Goal: Transaction & Acquisition: Book appointment/travel/reservation

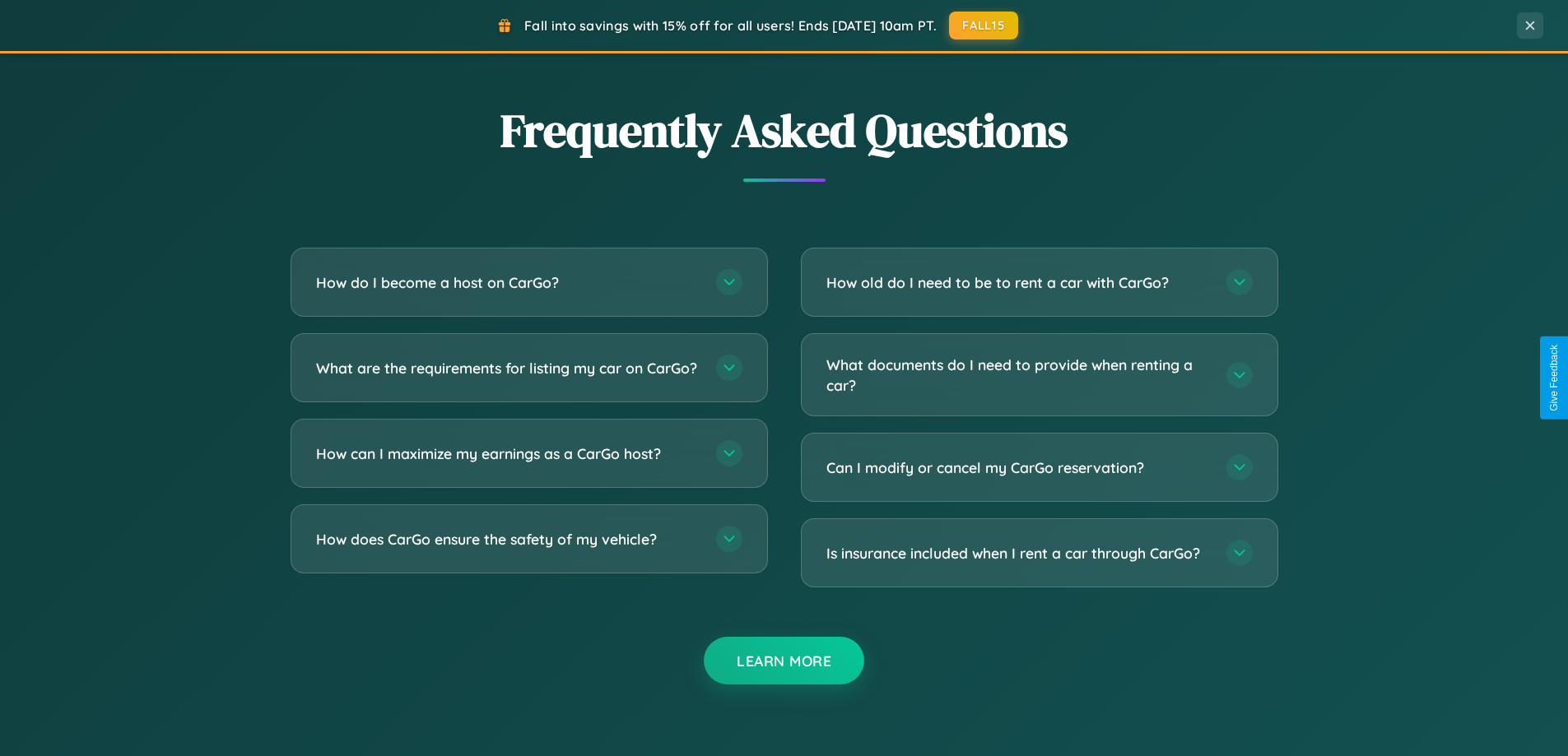
scroll to position [3166, 0]
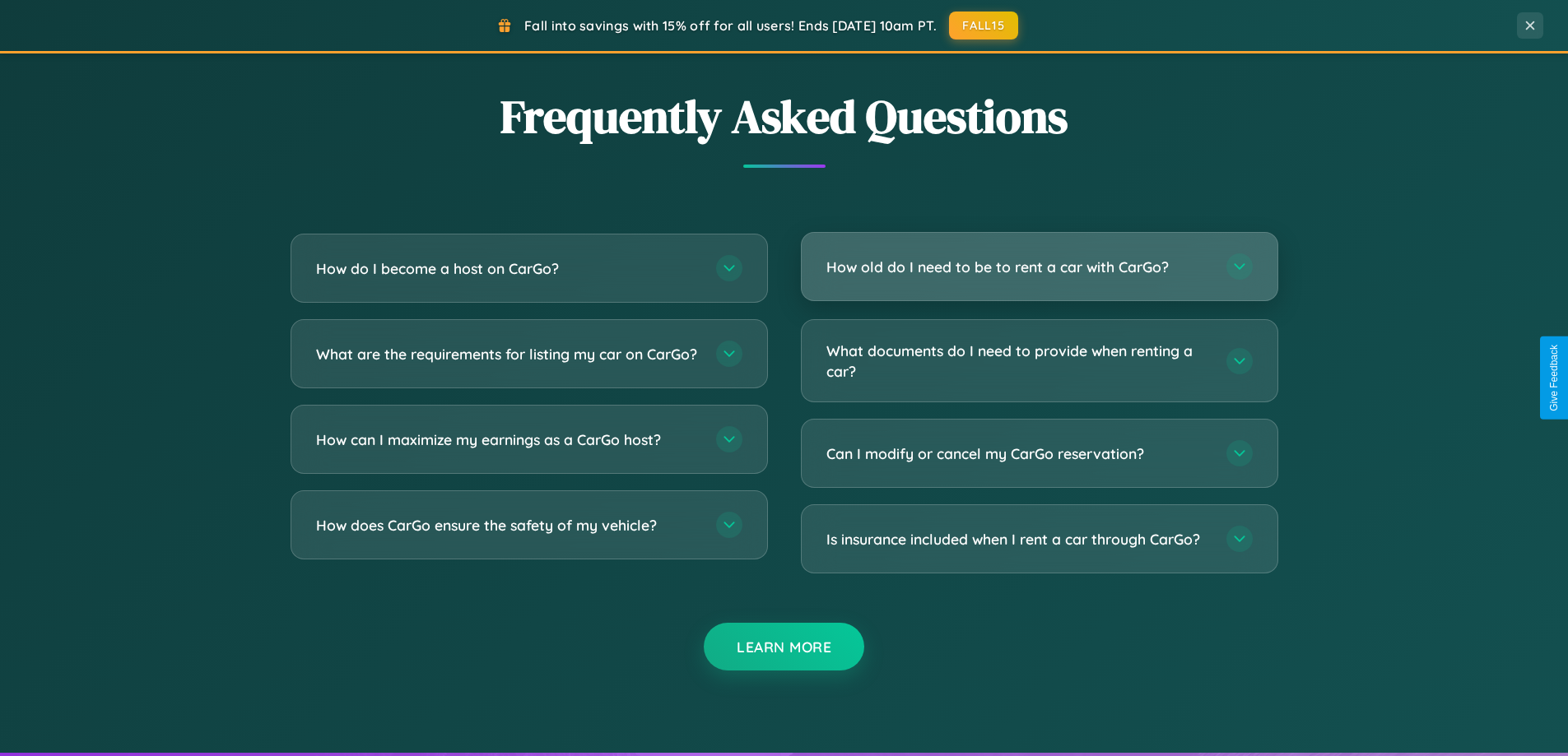
click at [1039, 267] on h3 "How old do I need to be to rent a car with CarGo?" at bounding box center [1018, 266] width 384 height 20
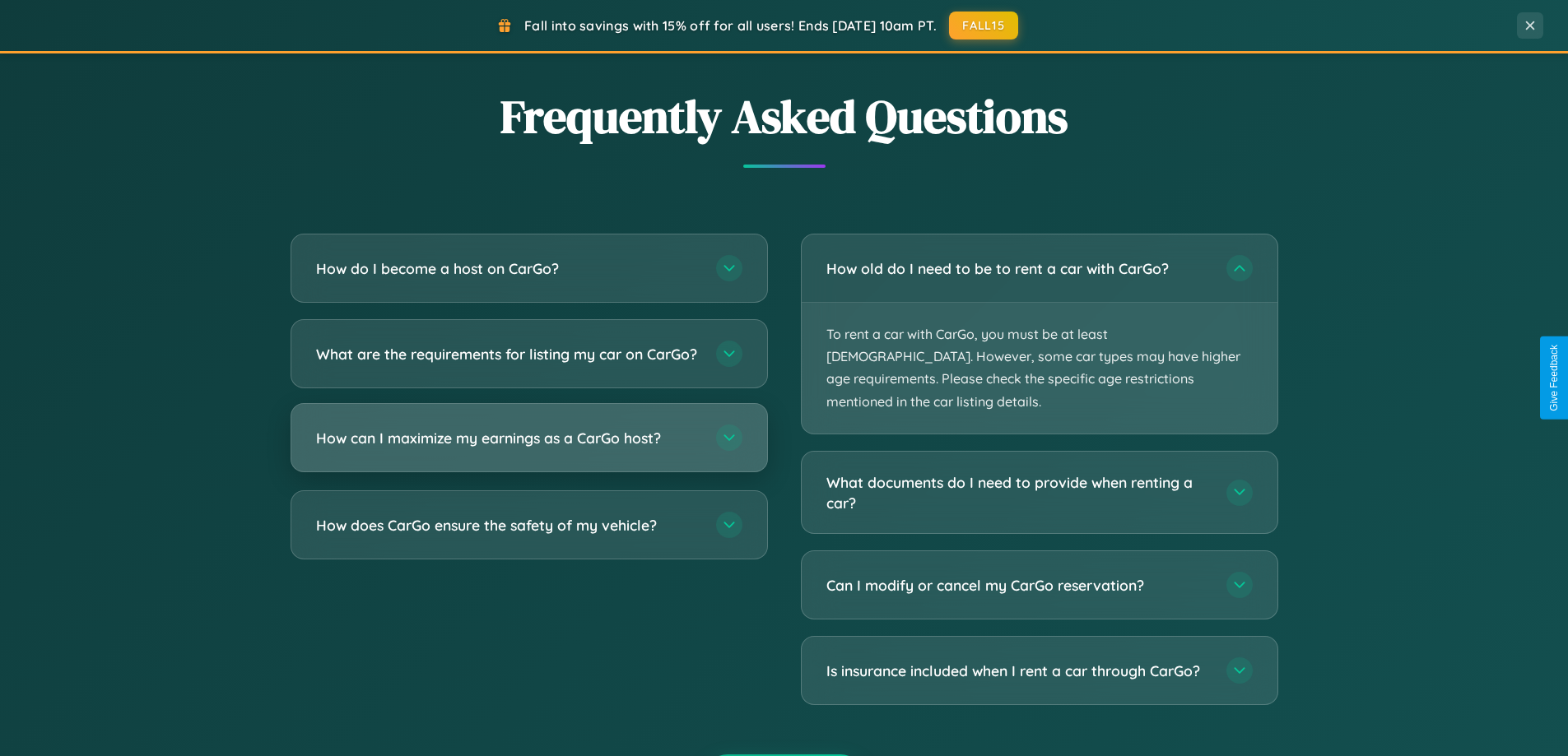
click at [529, 449] on h3 "How can I maximize my earnings as a CarGo host?" at bounding box center [508, 437] width 384 height 20
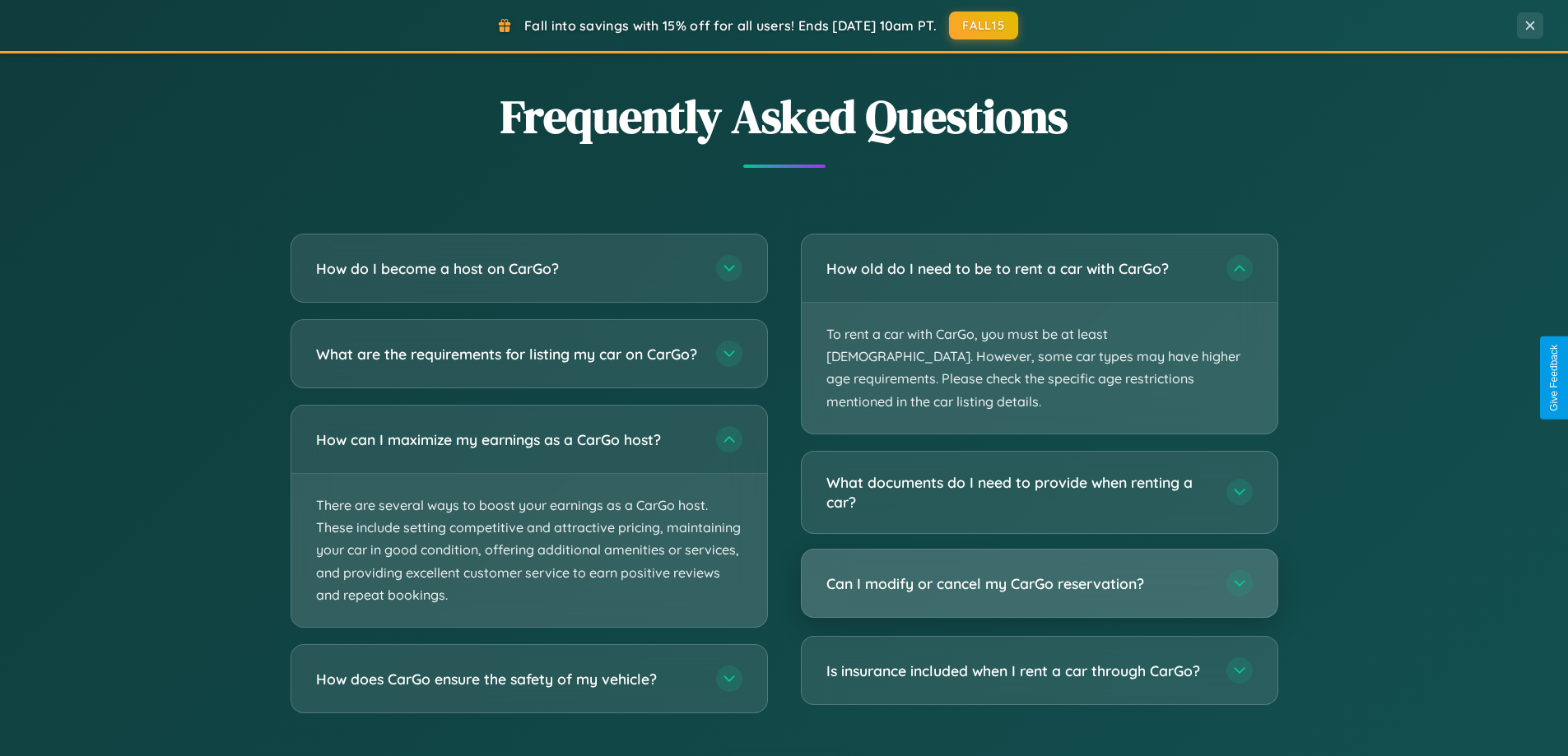
click at [1039, 573] on h3 "Can I modify or cancel my CarGo reservation?" at bounding box center [1018, 583] width 384 height 20
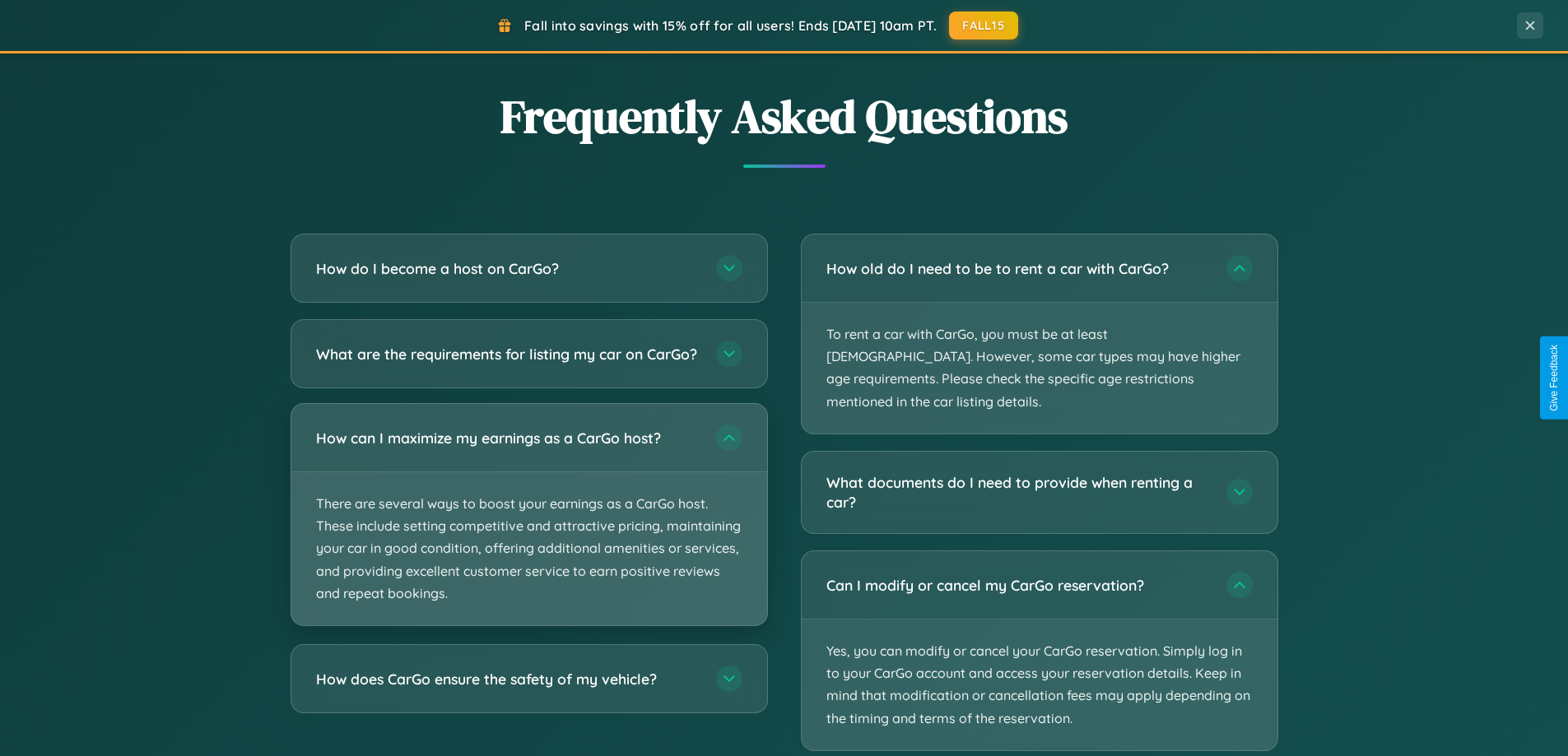
click at [529, 529] on p "There are several ways to boost your earnings as a CarGo host. These include se…" at bounding box center [530, 549] width 476 height 153
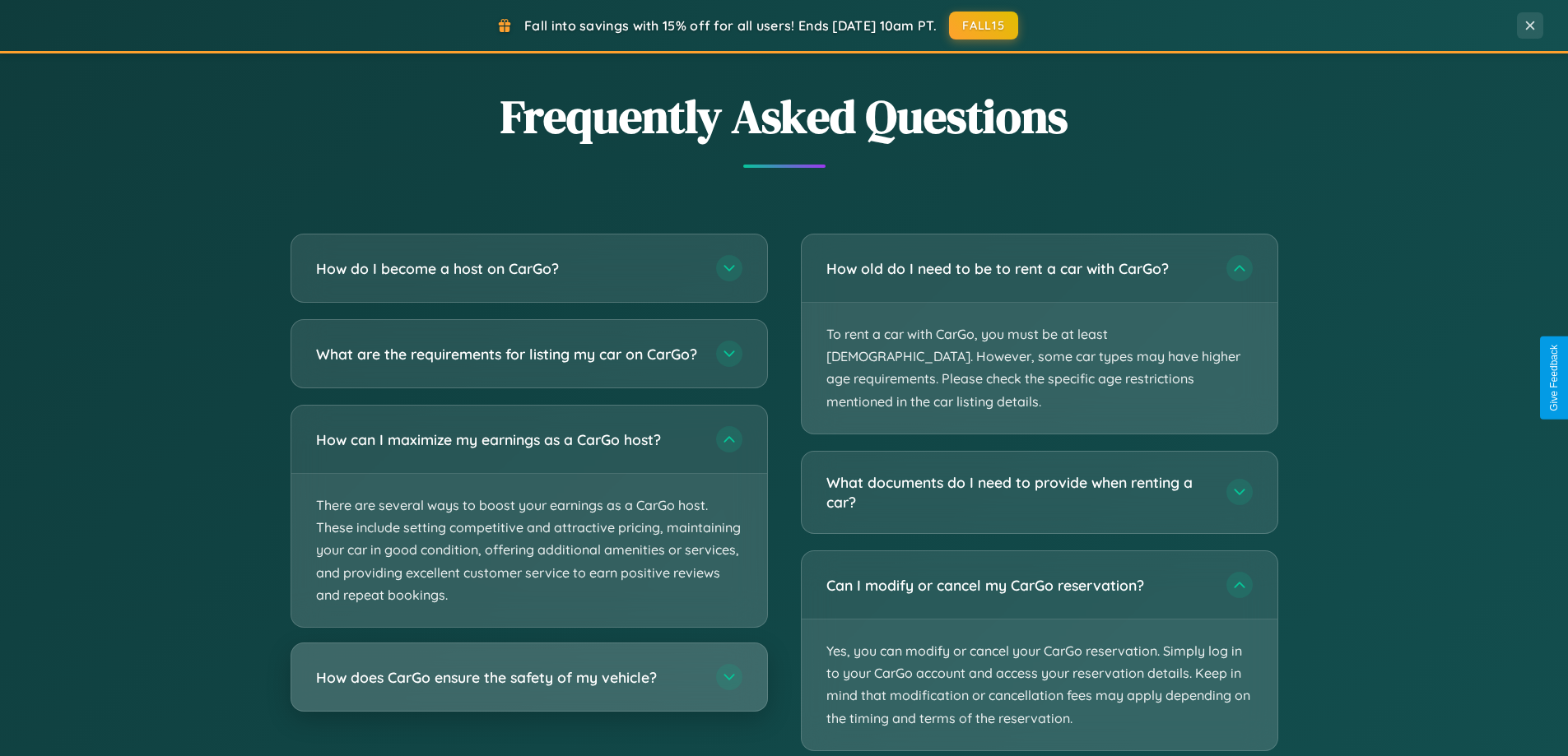
click at [529, 688] on h3 "How does CarGo ensure the safety of my vehicle?" at bounding box center [508, 677] width 384 height 20
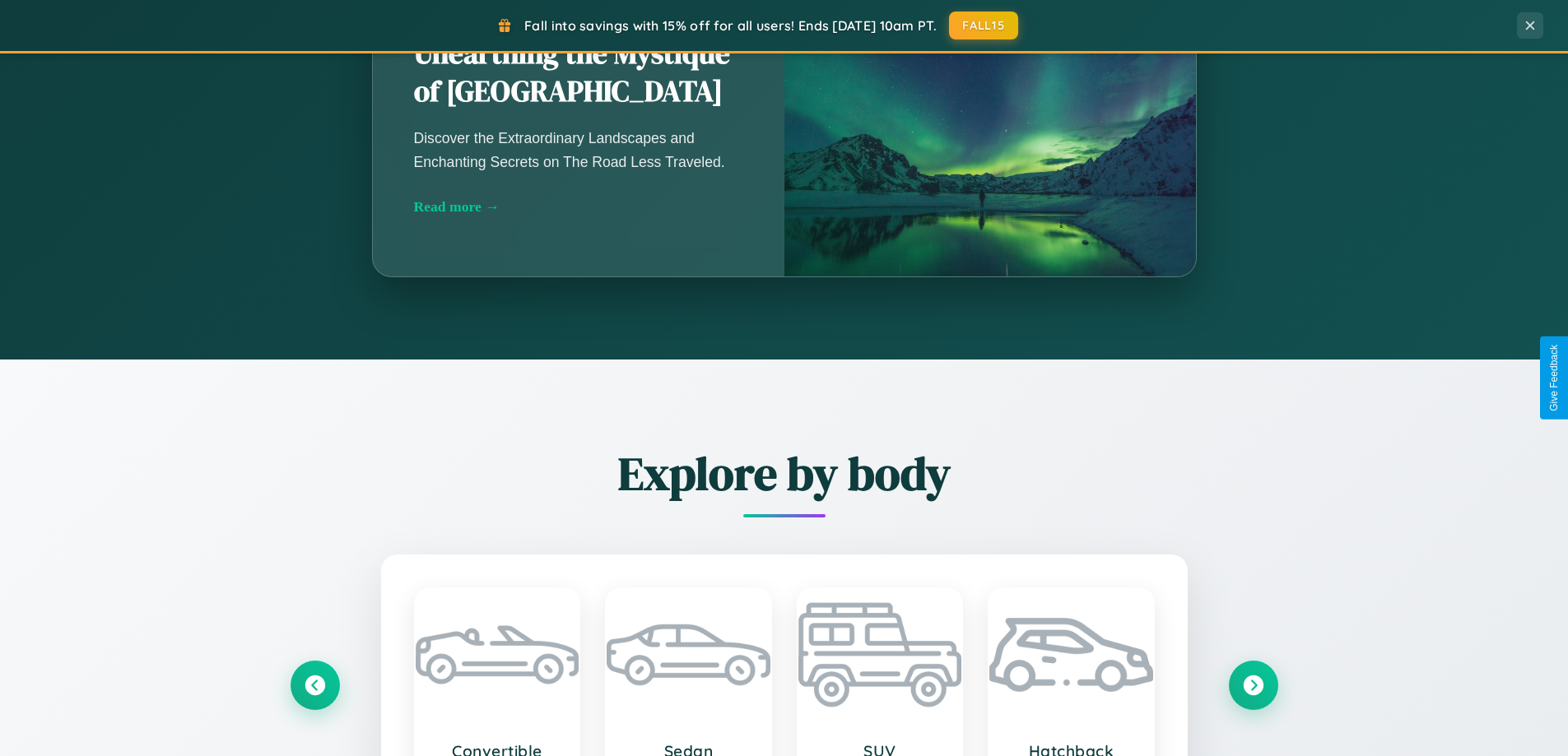
scroll to position [0, 0]
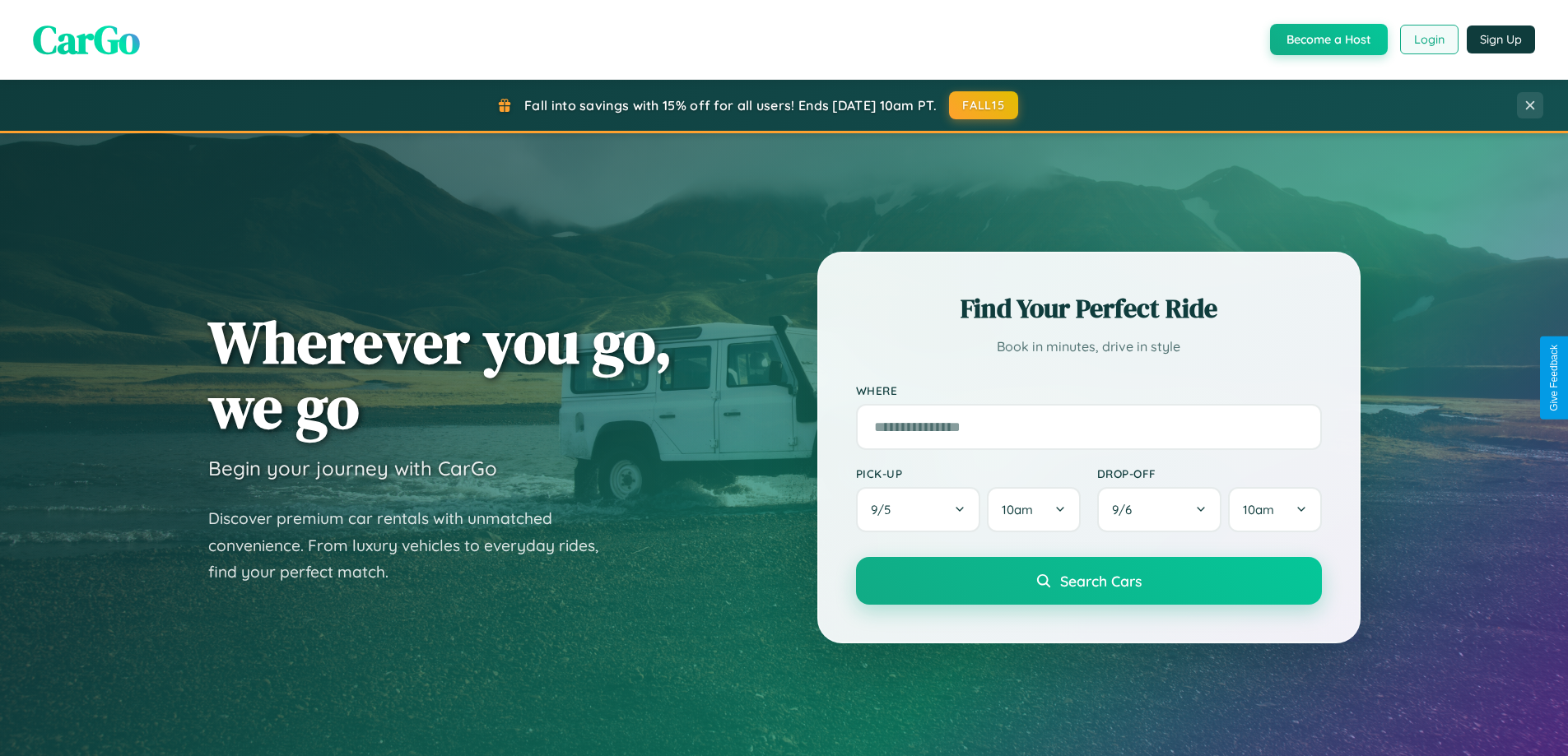
click at [1428, 40] on button "Login" at bounding box center [1429, 40] width 59 height 30
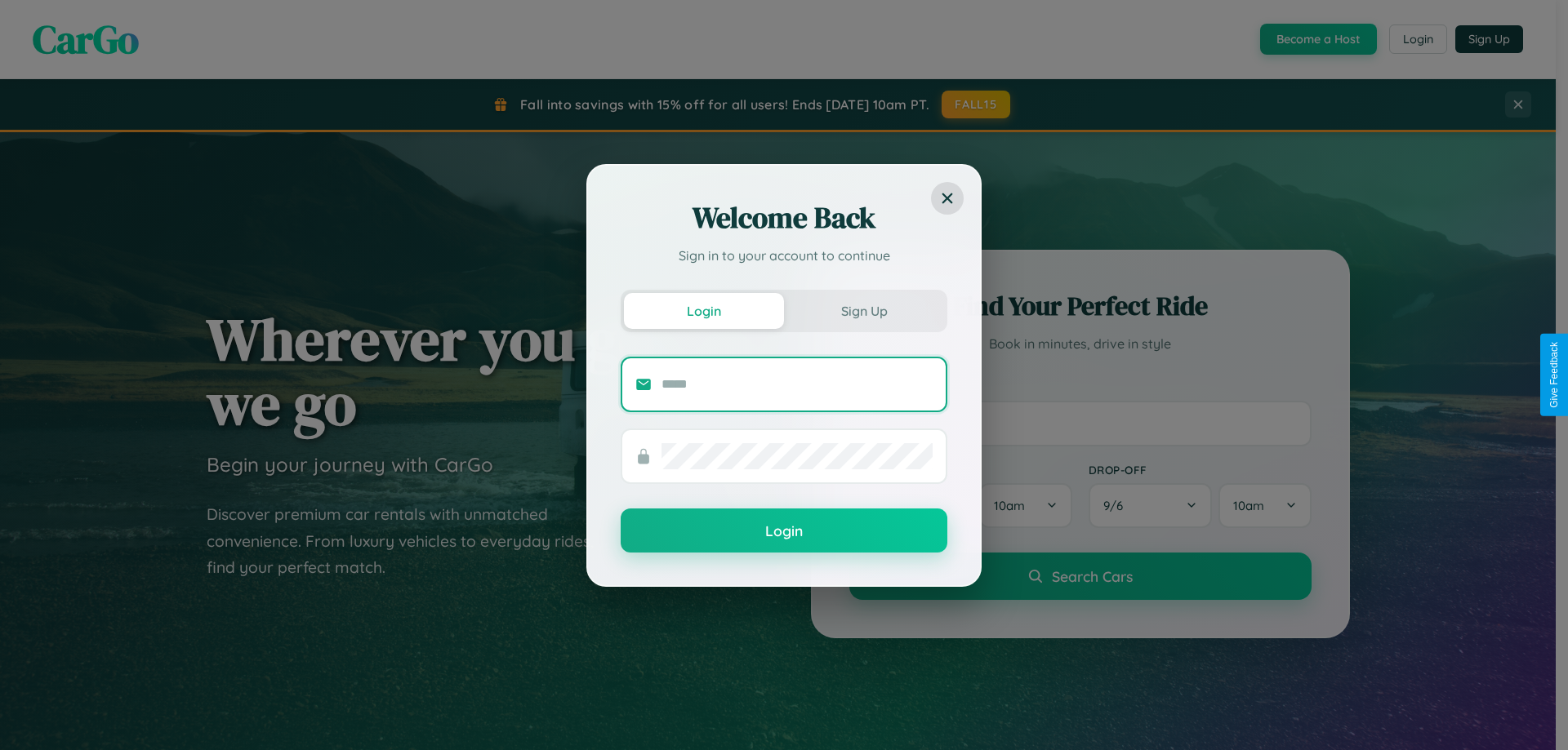
click at [798, 383] on input "text" at bounding box center [797, 384] width 271 height 26
type input "**********"
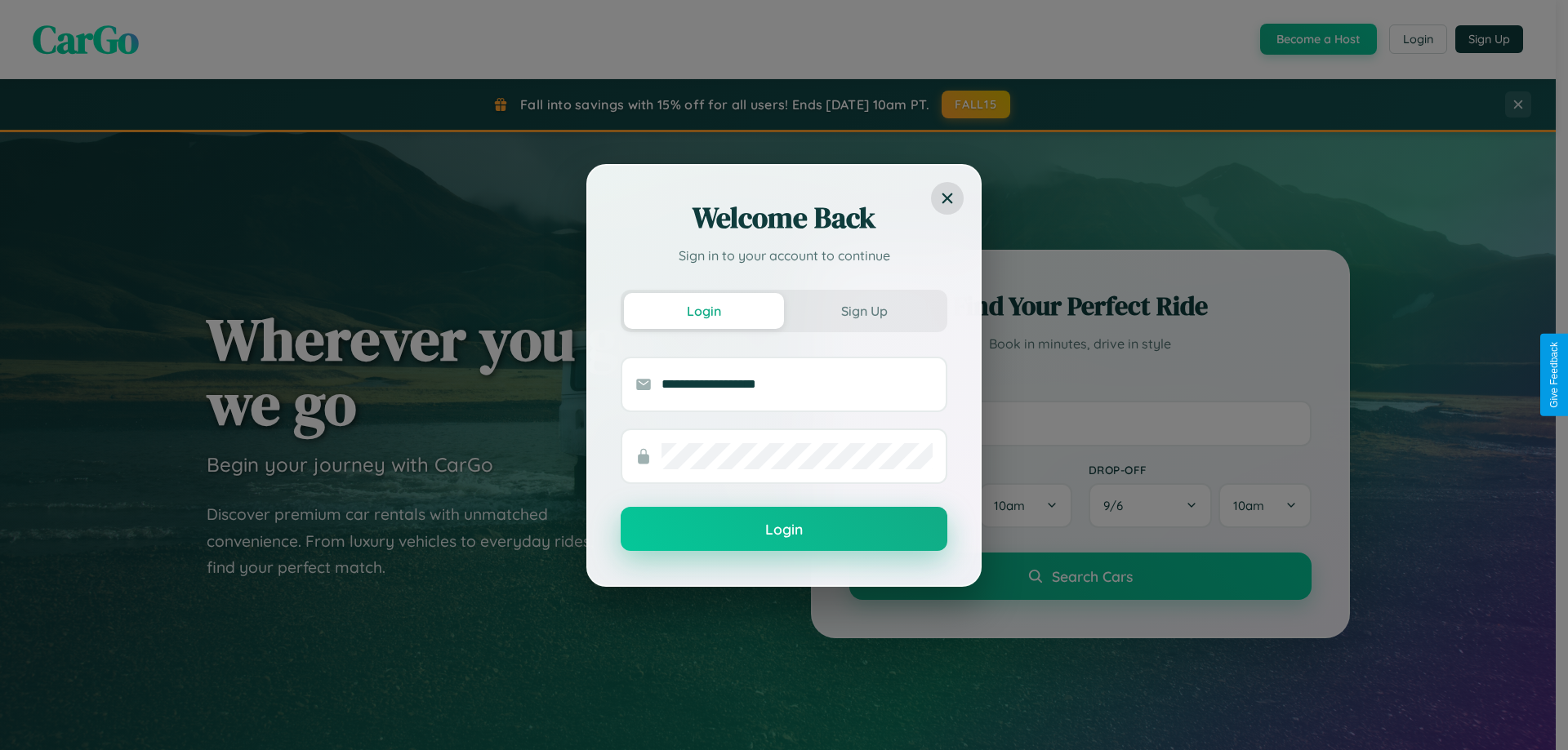
click at [784, 530] on button "Login" at bounding box center [784, 529] width 327 height 44
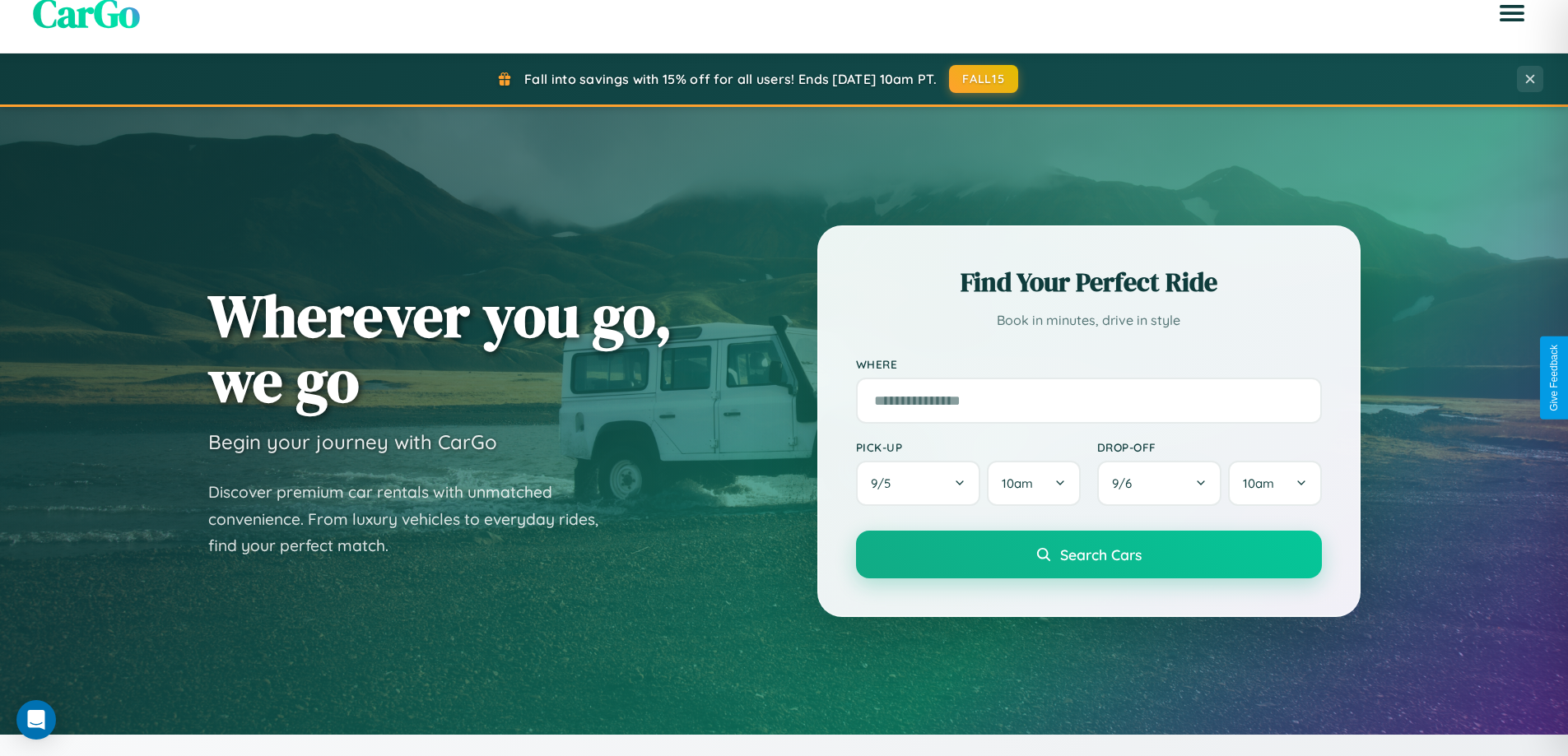
scroll to position [2644, 0]
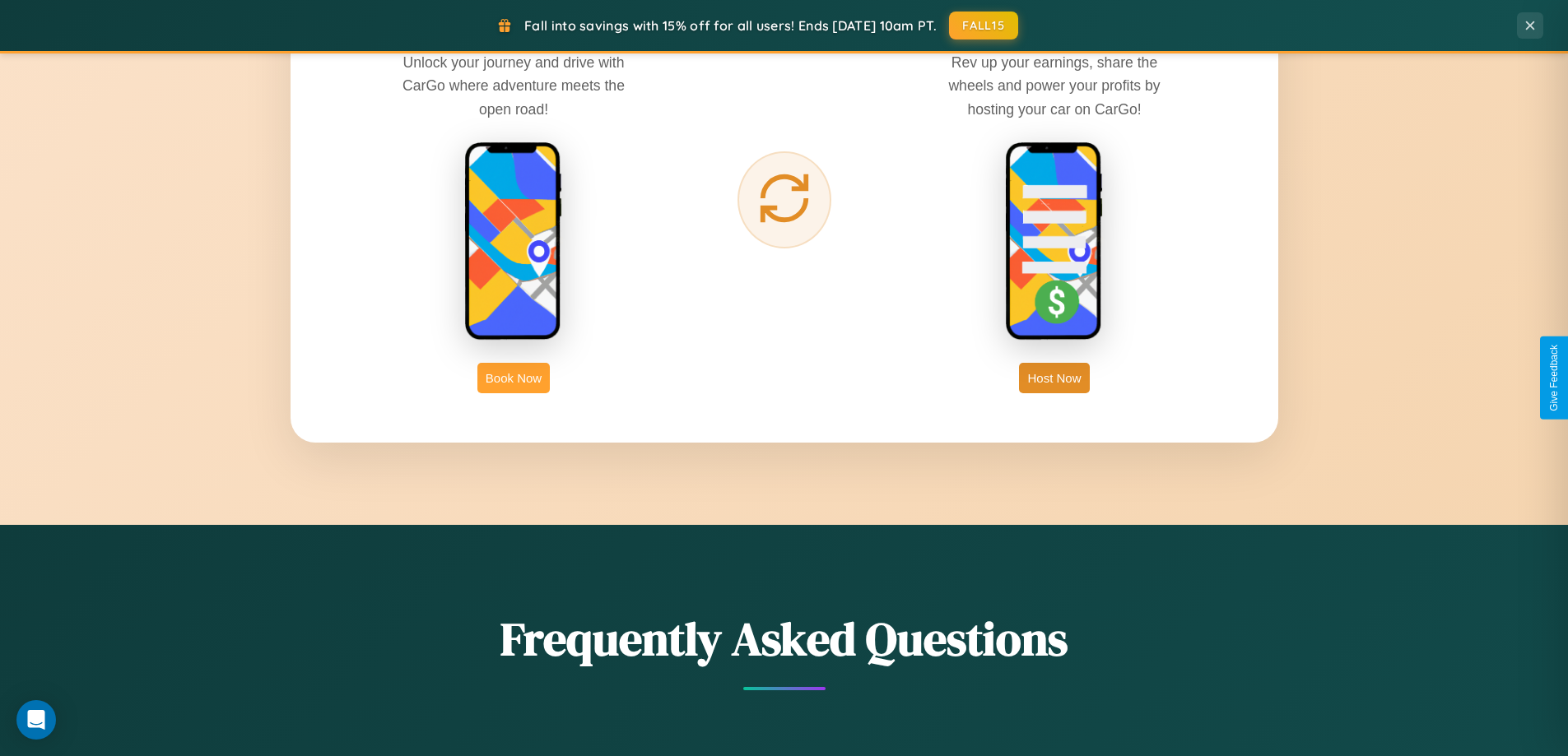
click at [514, 378] on button "Book Now" at bounding box center [514, 378] width 72 height 31
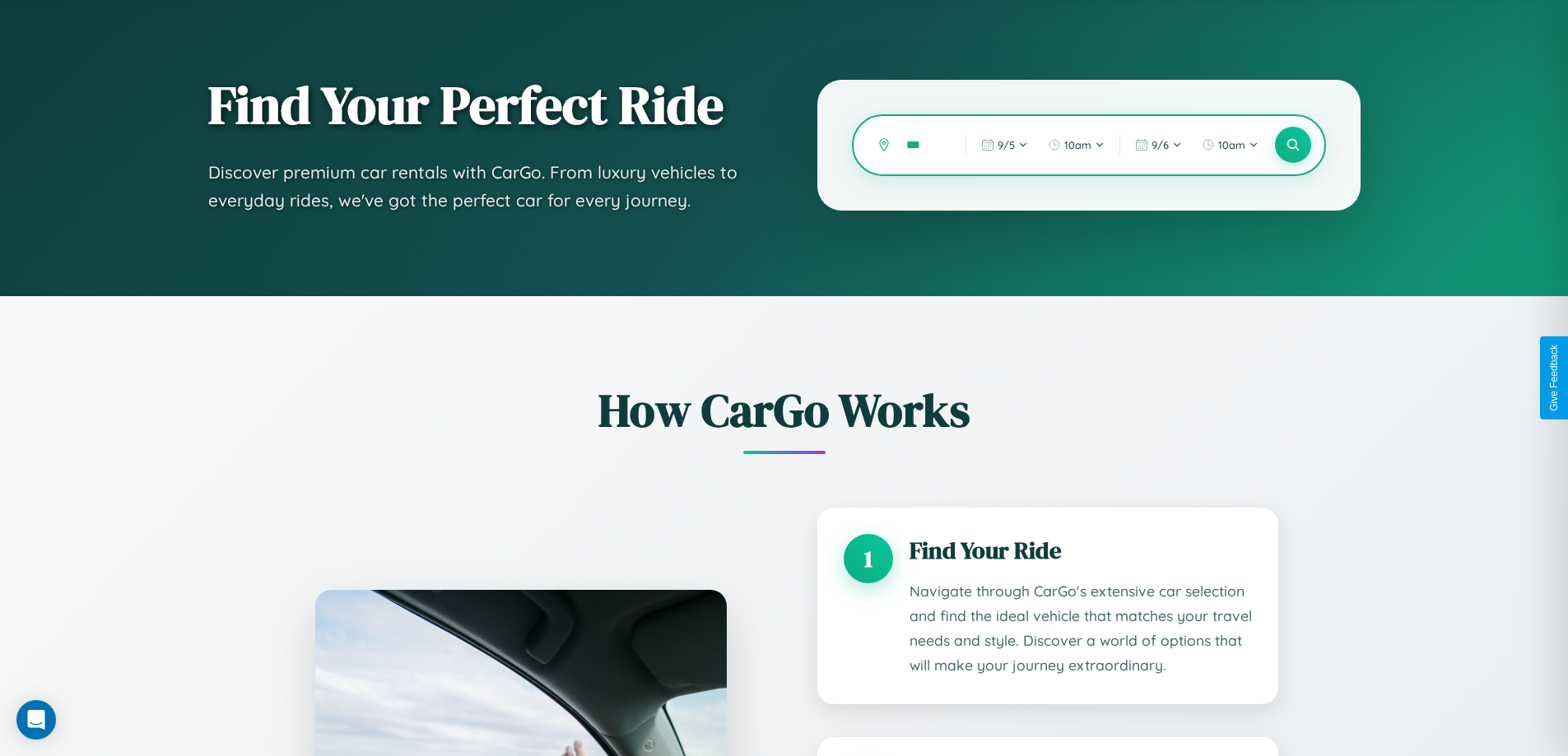
scroll to position [223, 0]
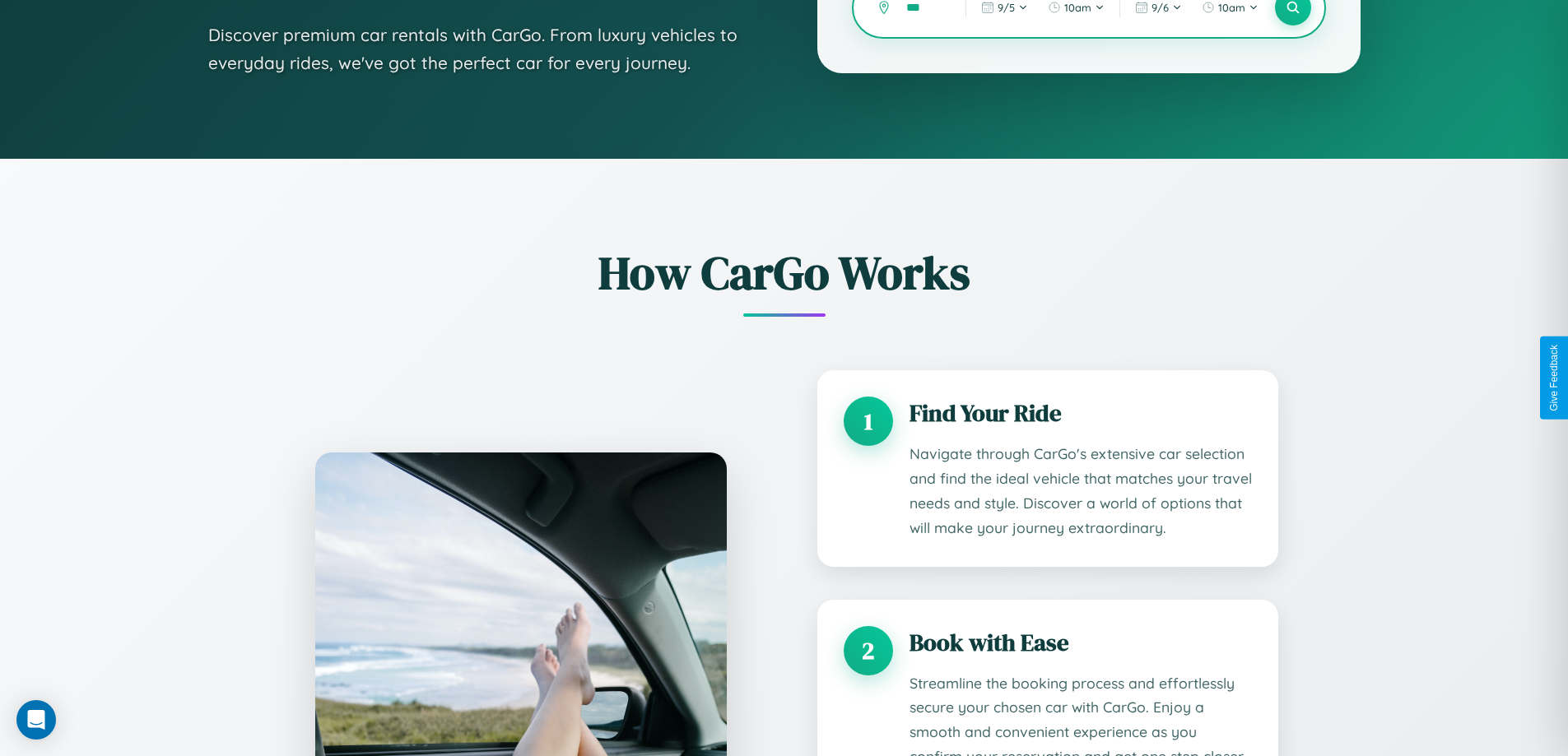
type input "****"
